Goal: Check status: Check status

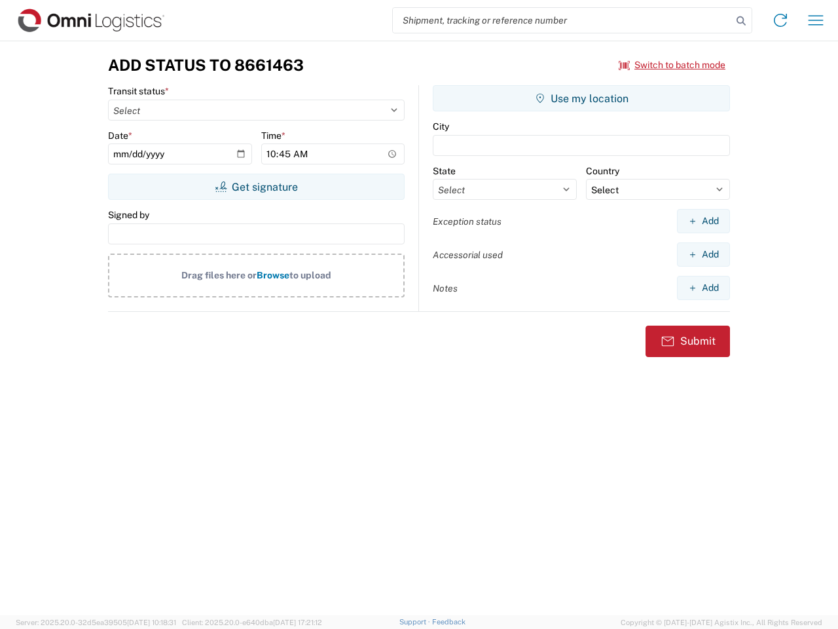
click at [563, 20] on input "search" at bounding box center [562, 20] width 339 height 25
click at [741, 21] on icon at bounding box center [741, 21] width 18 height 18
click at [781, 20] on icon at bounding box center [780, 20] width 21 height 21
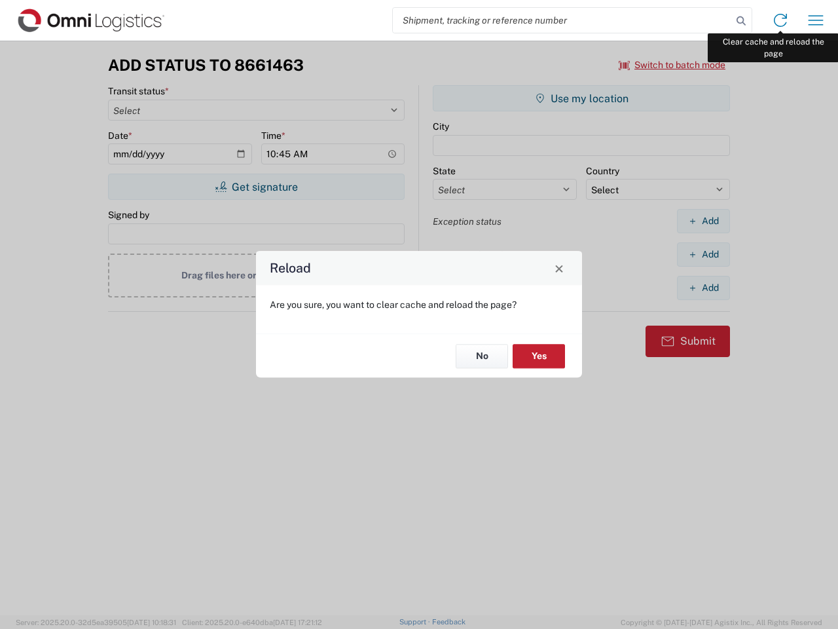
click at [816, 20] on div "Reload Are you sure, you want to clear cache and reload the page? No Yes" at bounding box center [419, 314] width 838 height 629
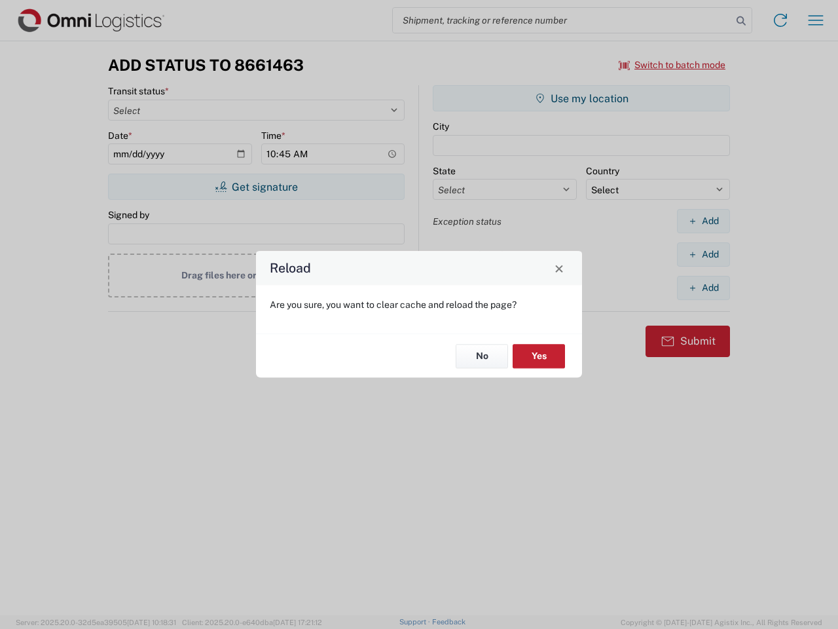
click at [673, 65] on div "Reload Are you sure, you want to clear cache and reload the page? No Yes" at bounding box center [419, 314] width 838 height 629
click at [256, 187] on div "Reload Are you sure, you want to clear cache and reload the page? No Yes" at bounding box center [419, 314] width 838 height 629
click at [582, 98] on div "Reload Are you sure, you want to clear cache and reload the page? No Yes" at bounding box center [419, 314] width 838 height 629
click at [703, 221] on div "Reload Are you sure, you want to clear cache and reload the page? No Yes" at bounding box center [419, 314] width 838 height 629
click at [703, 254] on div "Reload Are you sure, you want to clear cache and reload the page? No Yes" at bounding box center [419, 314] width 838 height 629
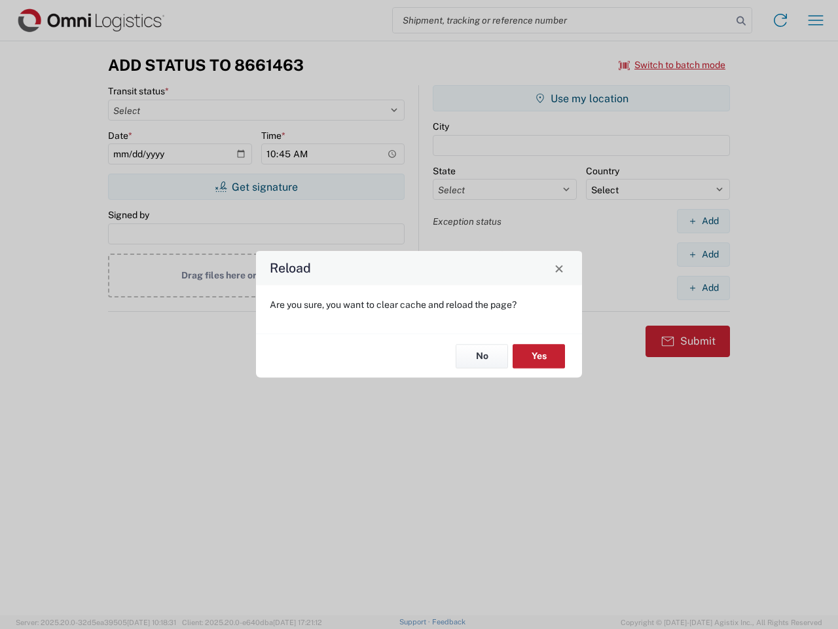
click at [703, 288] on div "Reload Are you sure, you want to clear cache and reload the page? No Yes" at bounding box center [419, 314] width 838 height 629
